Goal: Navigation & Orientation: Find specific page/section

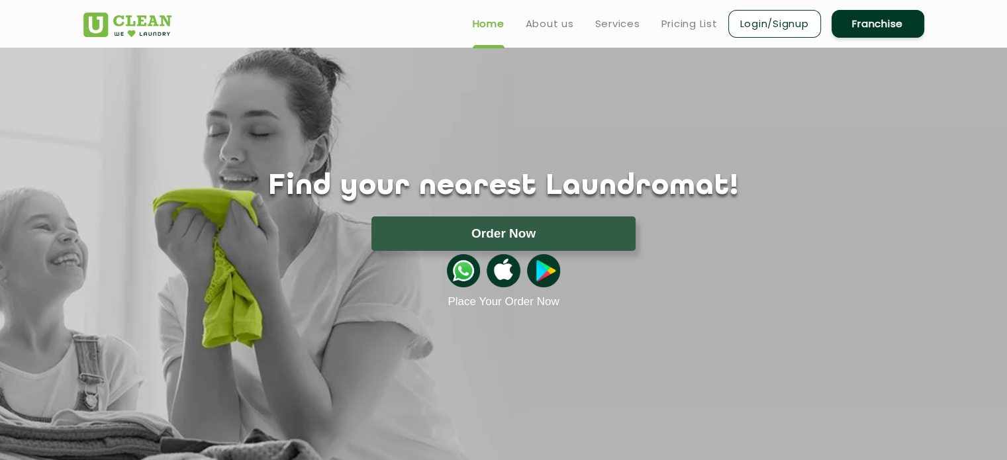
click at [787, 23] on link "Login/Signup" at bounding box center [774, 24] width 93 height 28
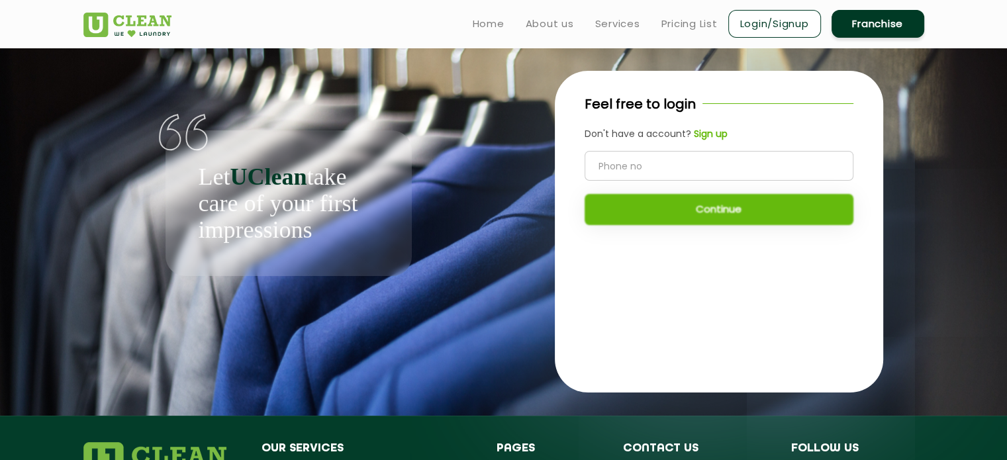
click at [702, 168] on input "tel" at bounding box center [719, 166] width 269 height 30
type input "9893344464"
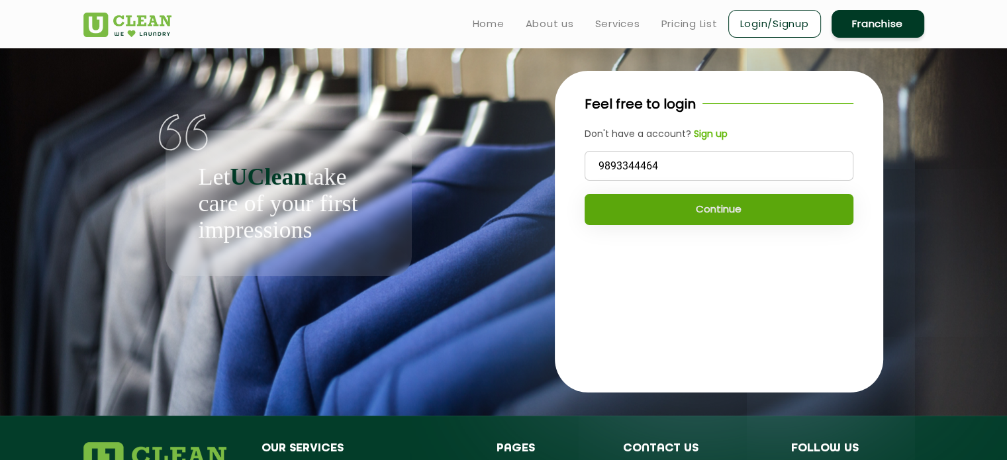
click at [734, 218] on button "Continue" at bounding box center [719, 209] width 269 height 31
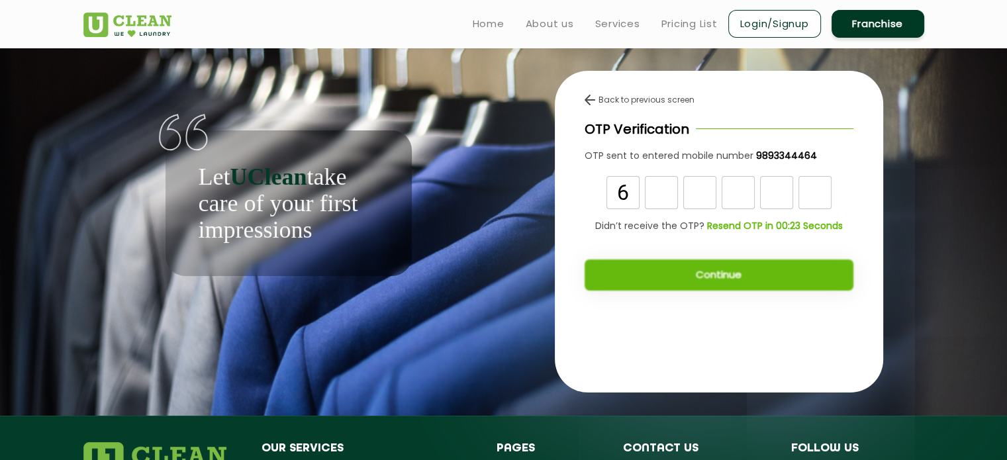
type input "6"
type input "2"
type input "3"
type input "8"
type input "0"
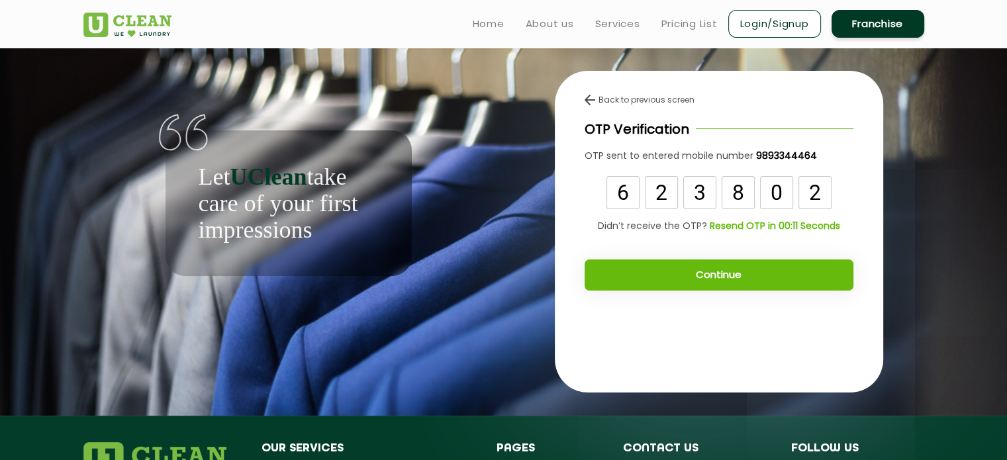
type input "2"
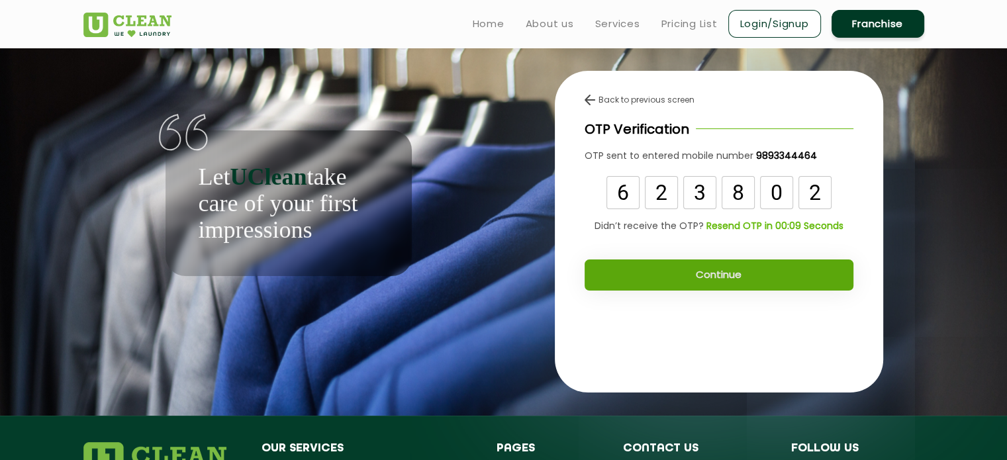
click at [718, 290] on button "Continue" at bounding box center [719, 275] width 269 height 31
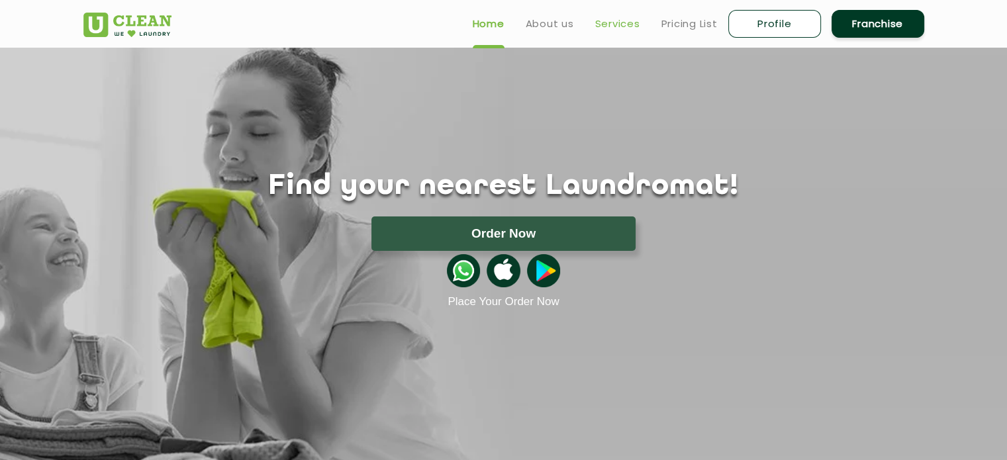
click at [617, 19] on link "Services" at bounding box center [617, 24] width 45 height 16
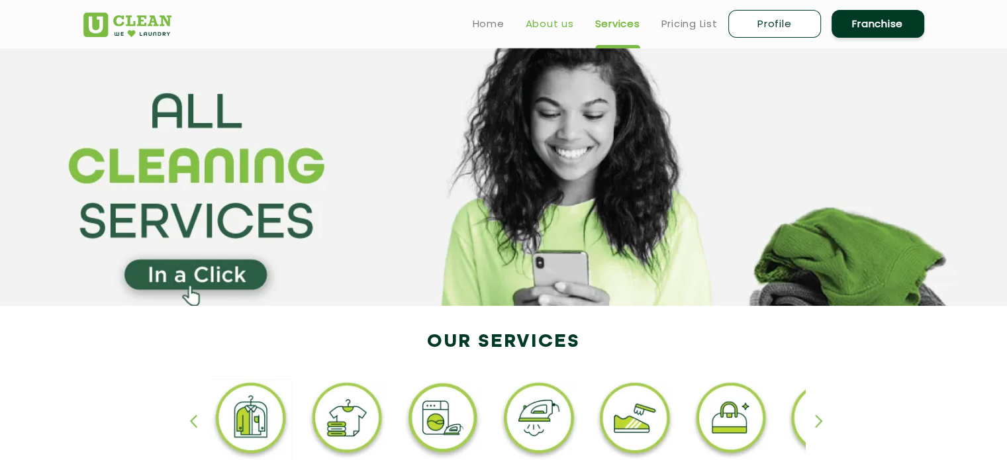
click at [535, 30] on link "About us" at bounding box center [550, 24] width 48 height 16
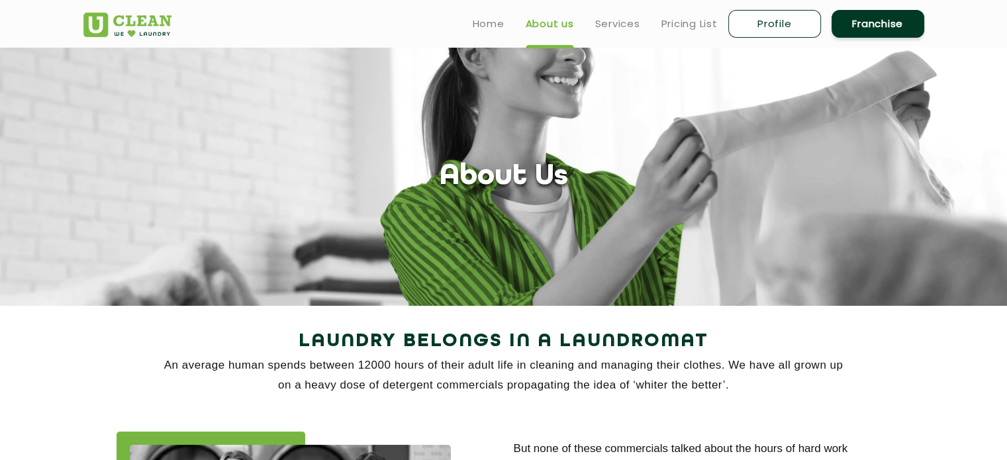
click at [773, 15] on link "Profile" at bounding box center [774, 24] width 93 height 28
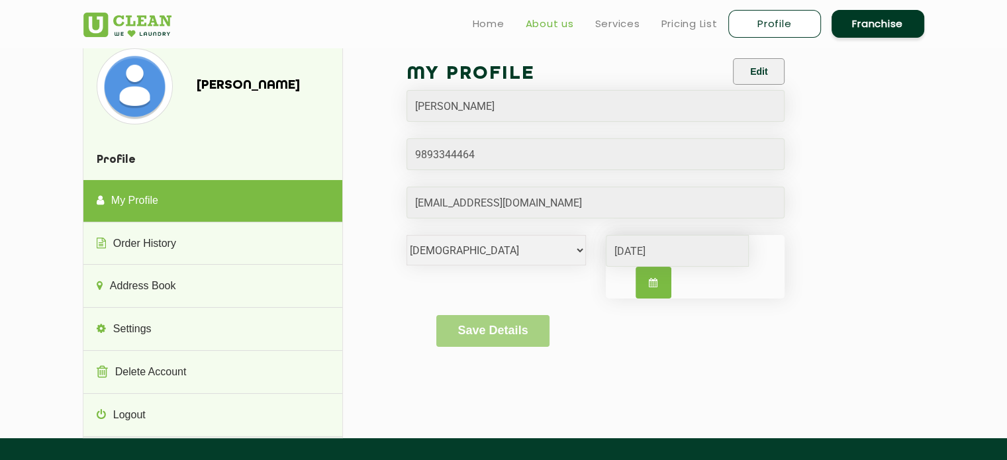
click at [534, 29] on link "About us" at bounding box center [550, 24] width 48 height 16
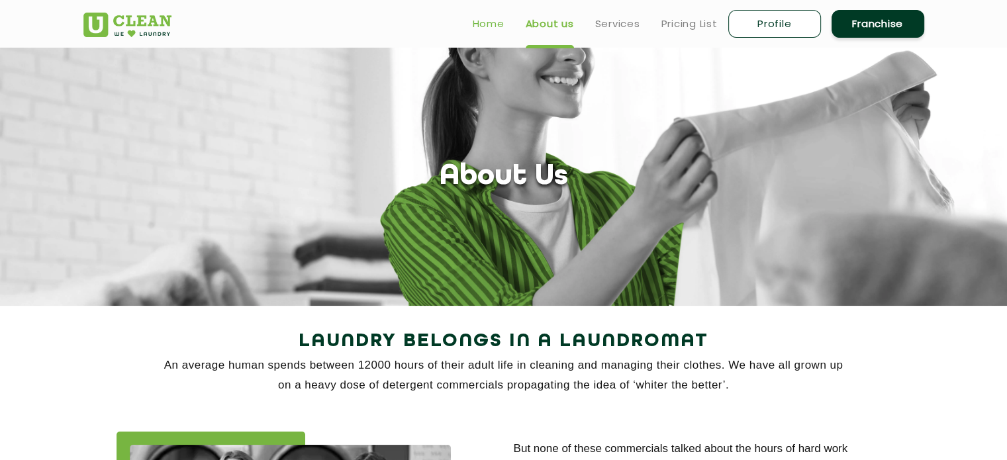
click at [495, 22] on link "Home" at bounding box center [489, 24] width 32 height 16
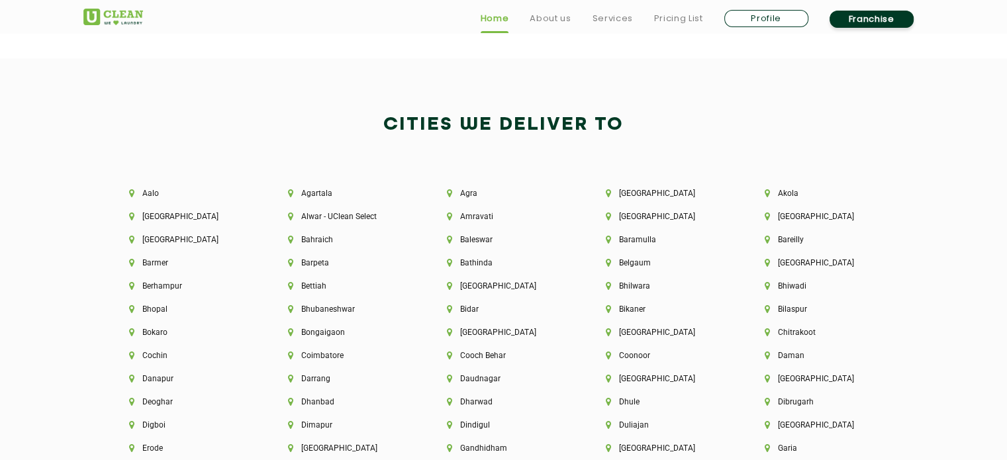
scroll to position [2786, 0]
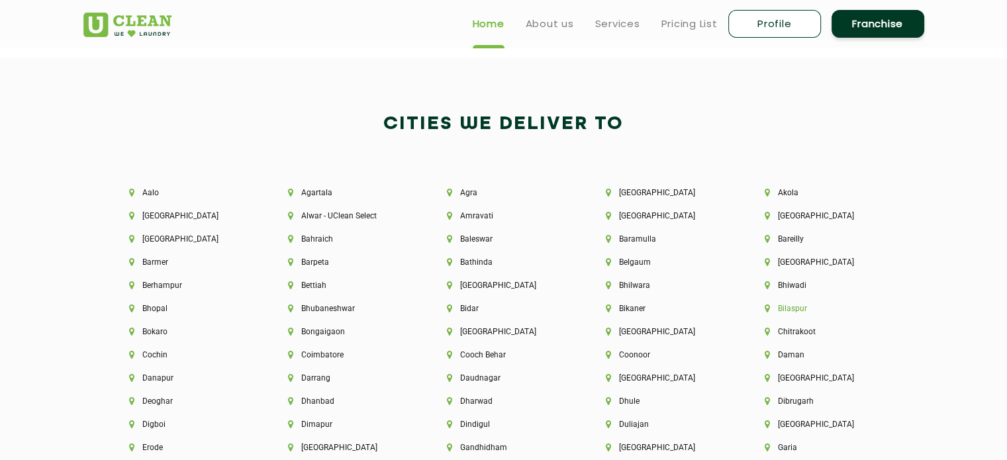
click at [790, 311] on li "Bilaspur" at bounding box center [822, 308] width 114 height 9
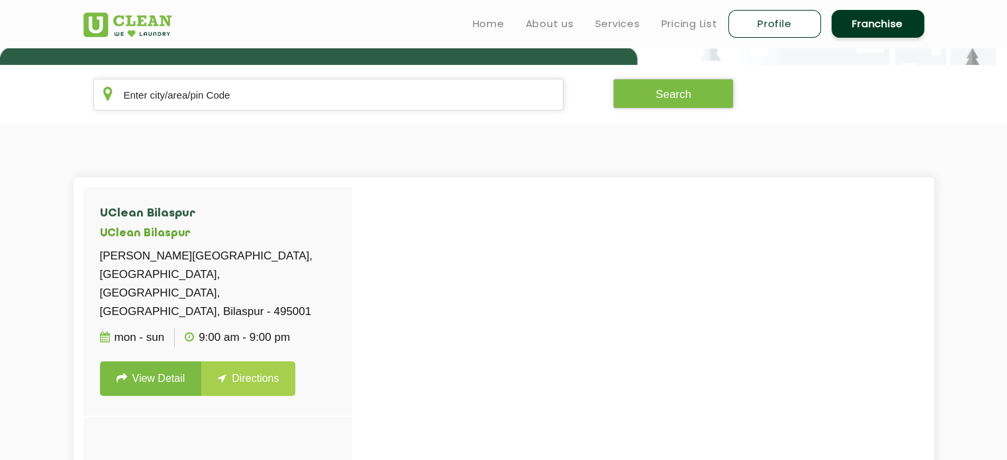
scroll to position [222, 0]
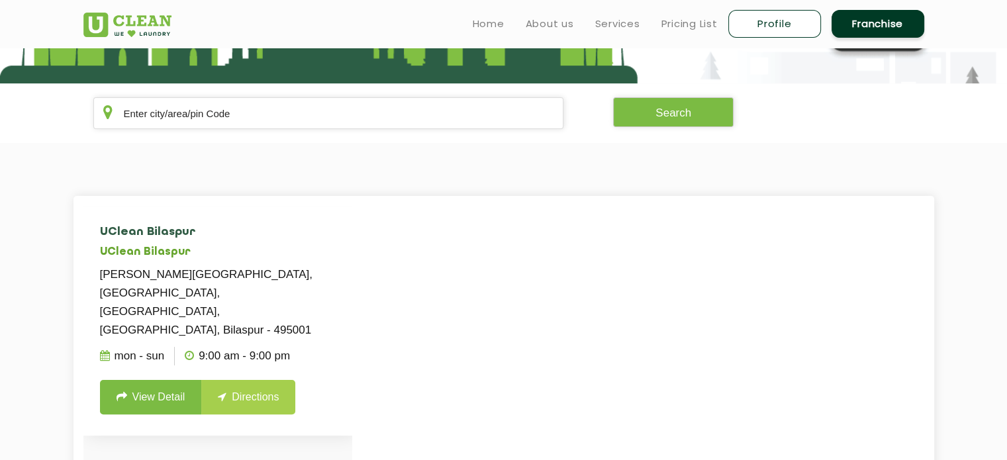
click at [178, 380] on link "View Detail" at bounding box center [151, 397] width 102 height 34
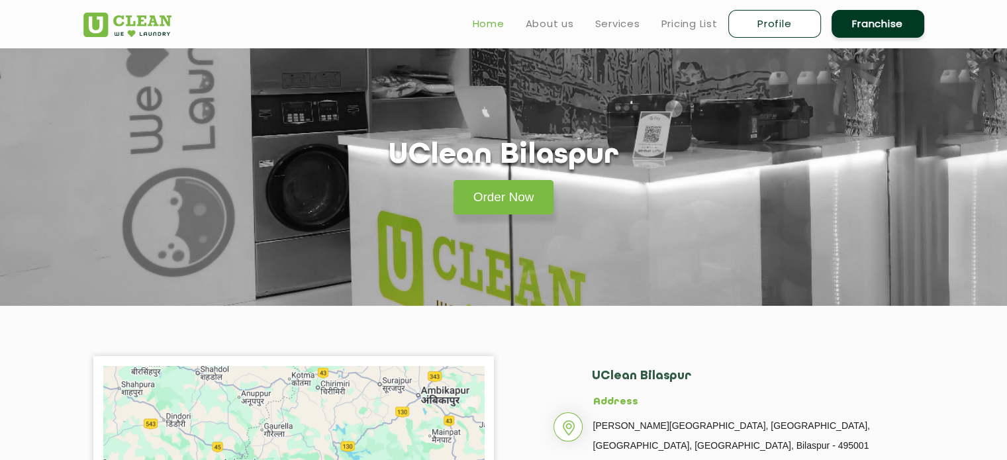
click at [489, 23] on link "Home" at bounding box center [489, 24] width 32 height 16
